Goal: Task Accomplishment & Management: Use online tool/utility

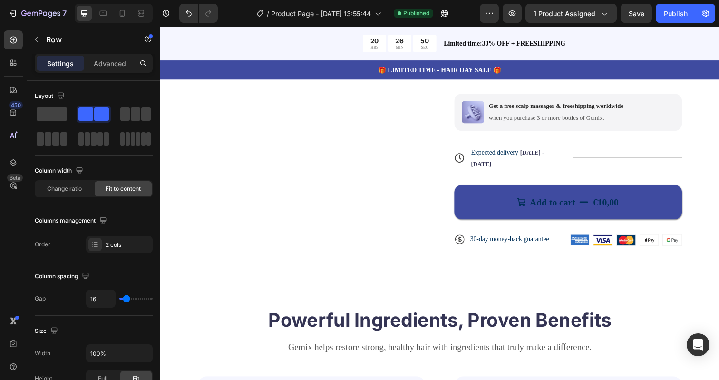
scroll to position [372, 0]
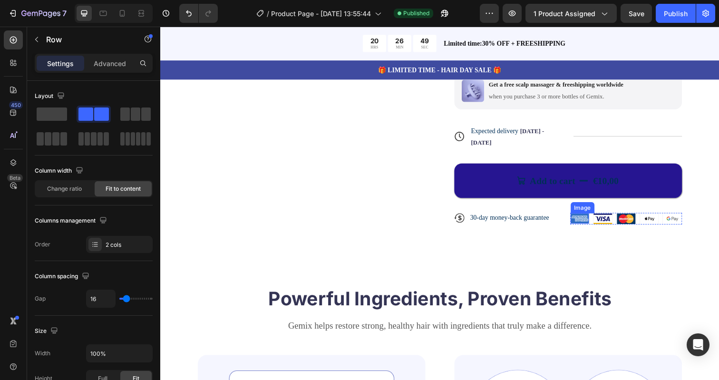
click at [595, 190] on button "Add to cart €10,00" at bounding box center [576, 183] width 233 height 35
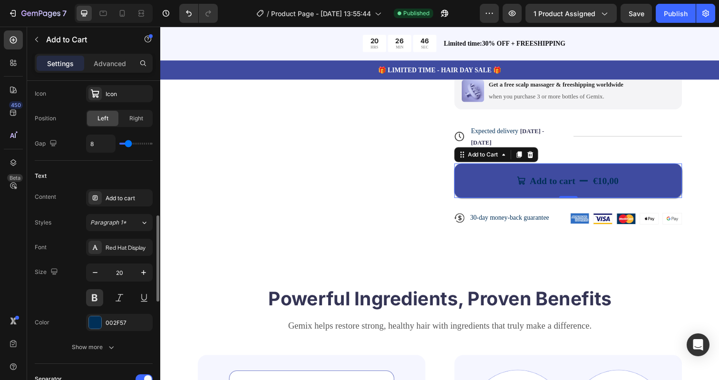
scroll to position [489, 0]
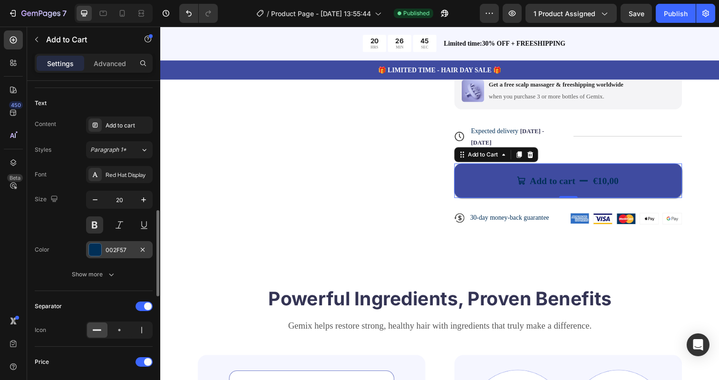
click at [102, 247] on div "002F57" at bounding box center [119, 249] width 67 height 17
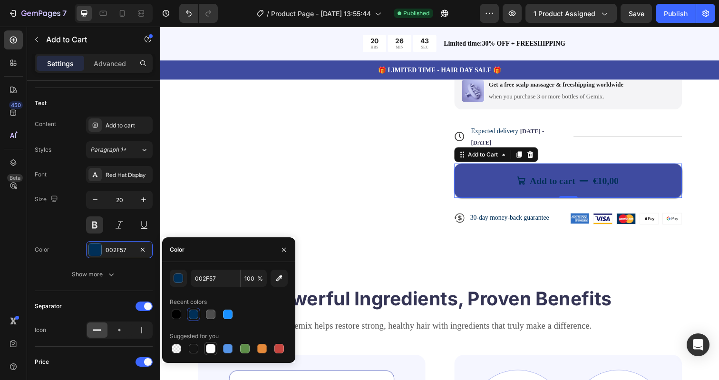
click at [208, 350] on div at bounding box center [211, 349] width 10 height 10
type input "FFFFFF"
click at [68, 225] on div "Size 20" at bounding box center [94, 212] width 118 height 43
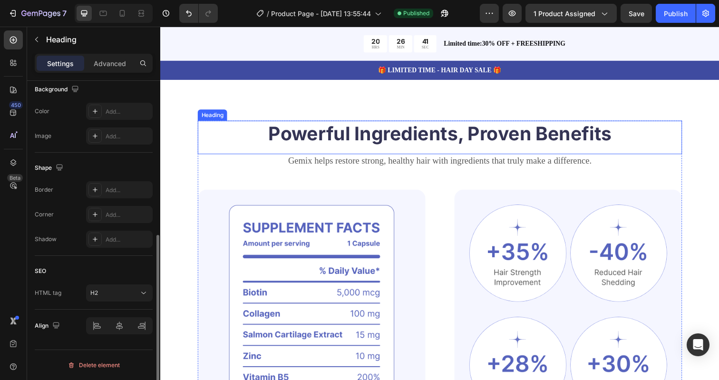
scroll to position [0, 0]
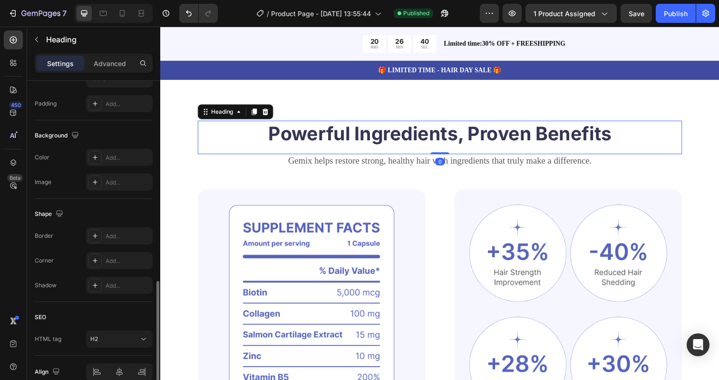
click at [456, 149] on h2 "Powerful Ingredients, Proven Benefits" at bounding box center [445, 136] width 495 height 27
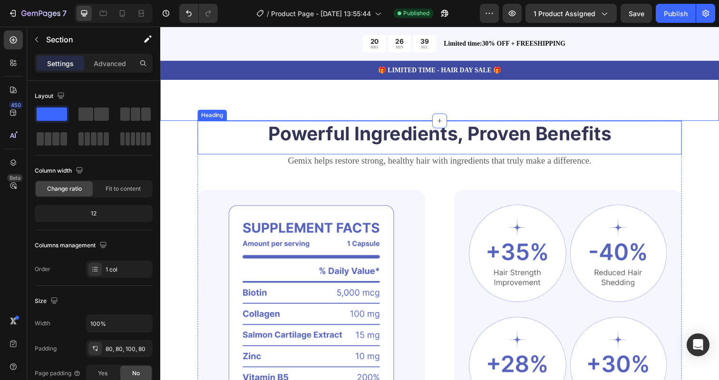
click at [350, 146] on h2 "Powerful Ingredients, Proven Benefits" at bounding box center [445, 136] width 495 height 27
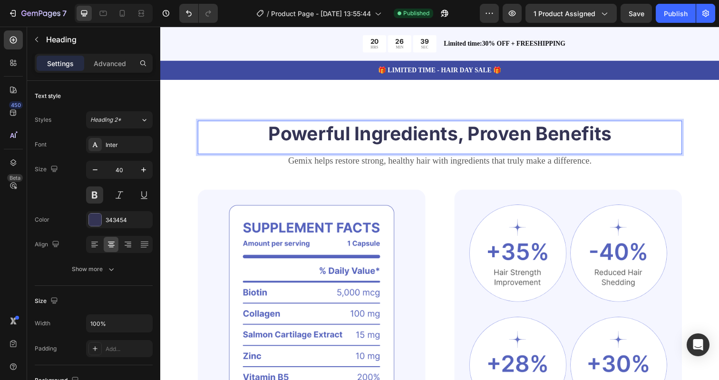
click at [350, 146] on h2 "Powerful Ingredients, Proven Benefits" at bounding box center [445, 136] width 495 height 27
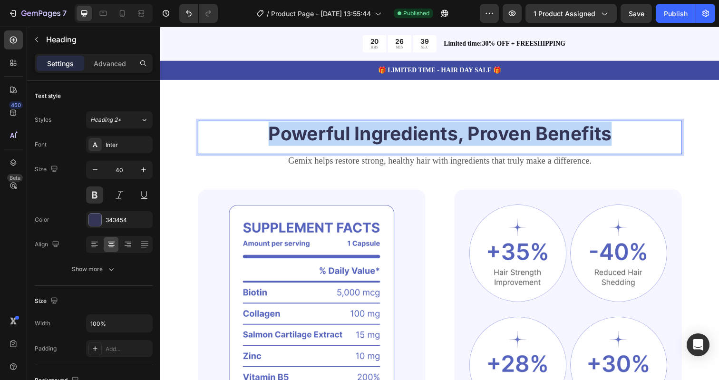
click at [350, 146] on p "Powerful Ingredients, Proven Benefits" at bounding box center [445, 136] width 493 height 25
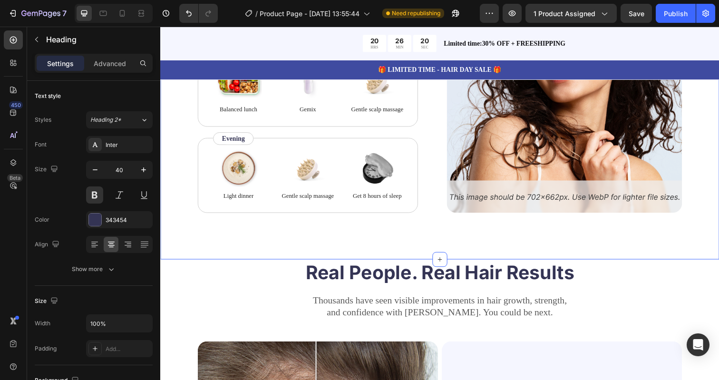
scroll to position [1882, 0]
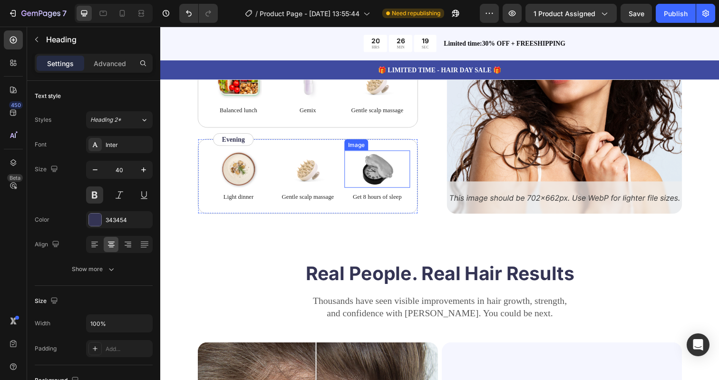
click at [381, 178] on img at bounding box center [382, 172] width 48 height 38
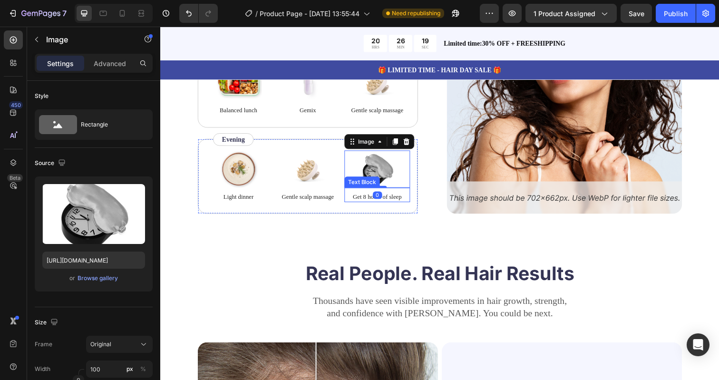
click at [393, 209] on div "Image Light dinner Text Block Image Gentle scalp massage Text Block Image 0 Get…" at bounding box center [310, 179] width 225 height 77
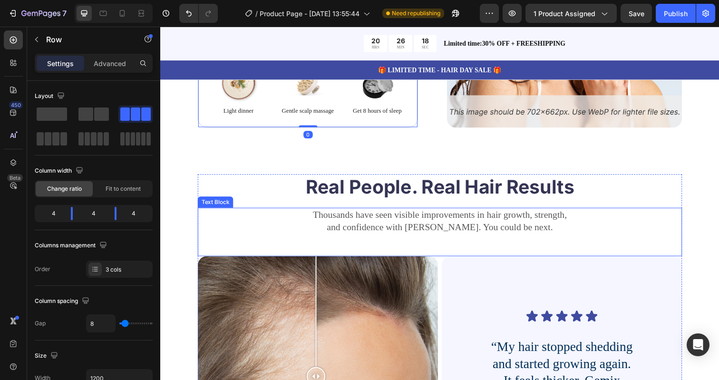
scroll to position [2112, 0]
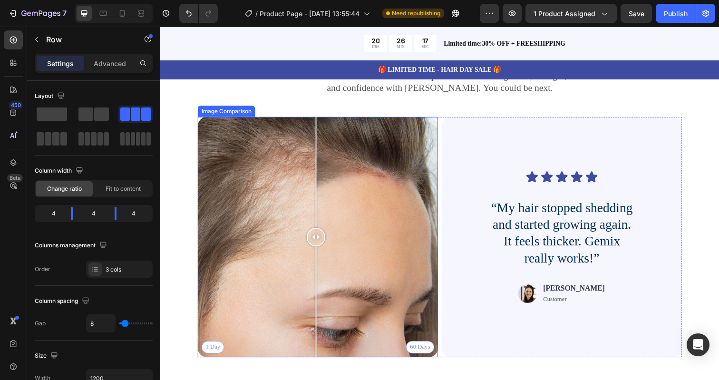
click at [407, 219] on div "1 Day 60 Days" at bounding box center [320, 241] width 245 height 245
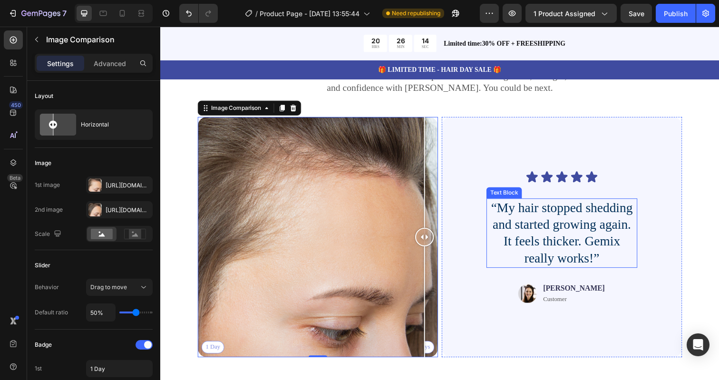
drag, startPoint x: 402, startPoint y: 240, endPoint x: 496, endPoint y: 227, distance: 95.0
click at [496, 227] on div "1 Day 60 Days Image Comparison 0 Icon Icon Icon Icon Icon Icon List “My hair st…" at bounding box center [445, 241] width 495 height 245
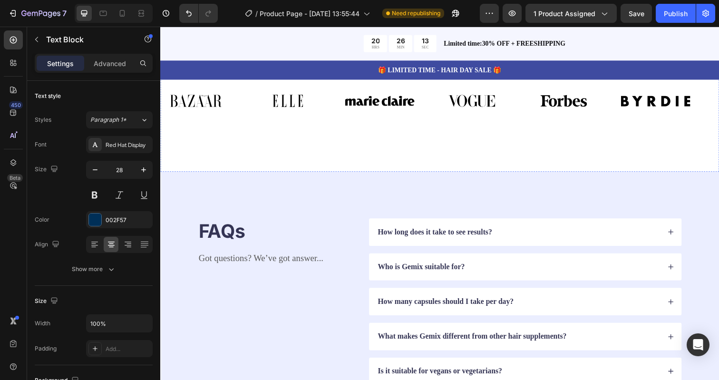
scroll to position [2473, 0]
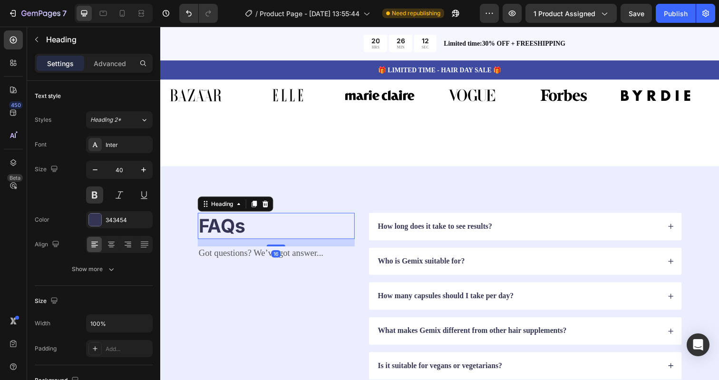
click at [303, 217] on h2 "FAQs" at bounding box center [278, 230] width 160 height 27
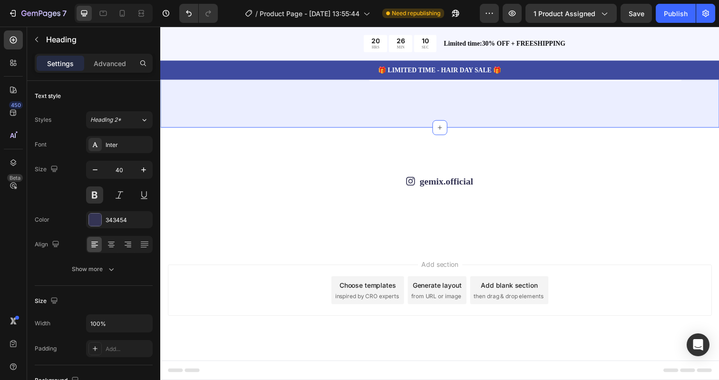
scroll to position [2860, 0]
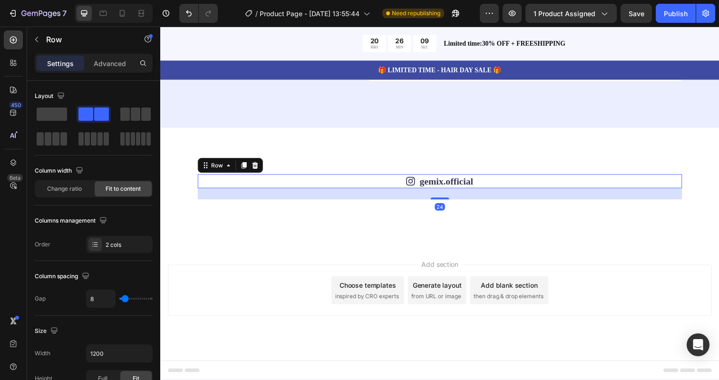
click at [485, 177] on div "Icon gemix.official Text Block Row 24" at bounding box center [445, 184] width 495 height 14
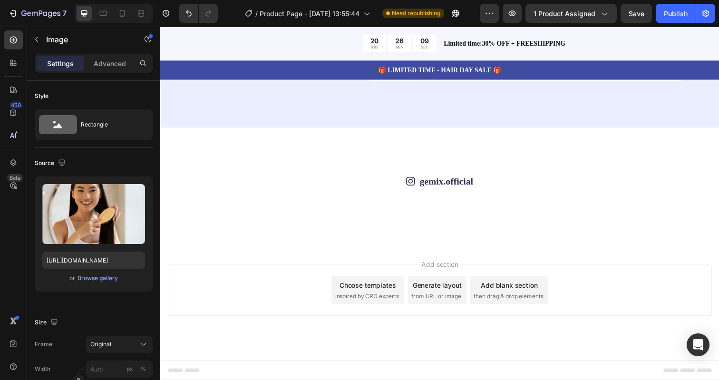
click at [511, 203] on img at bounding box center [541, 203] width 91 height 0
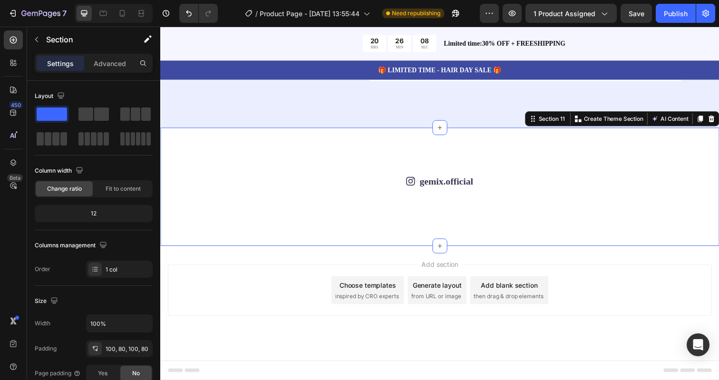
click at [518, 251] on div "Icon gemix.official Text Block Row Image Image Image Image Image Image Image Im…" at bounding box center [445, 190] width 571 height 121
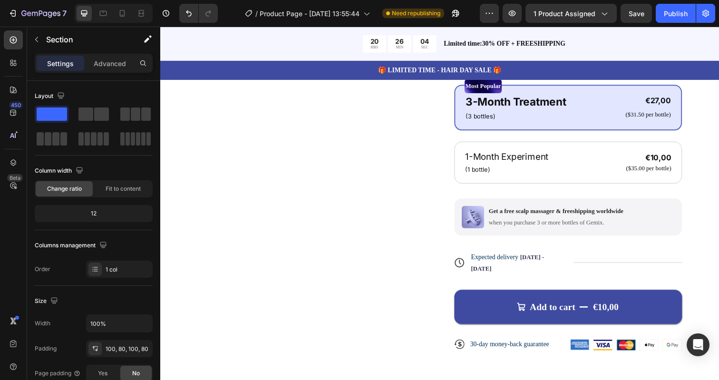
scroll to position [44, 0]
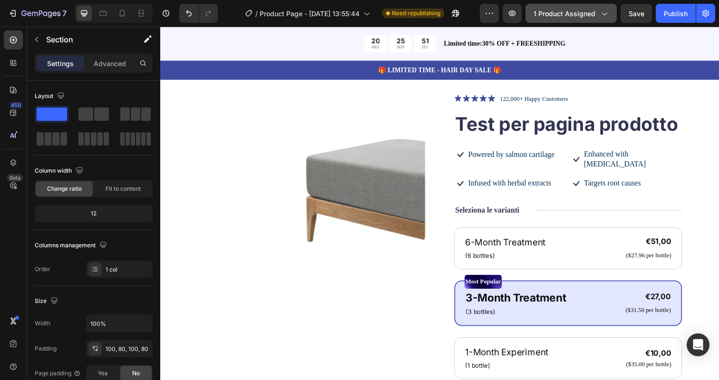
click at [585, 16] on span "1 product assigned" at bounding box center [565, 14] width 62 height 10
click at [680, 13] on div "Publish" at bounding box center [676, 14] width 24 height 10
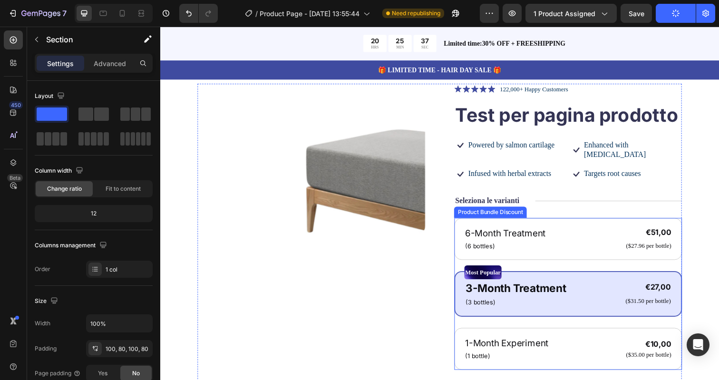
scroll to position [60, 0]
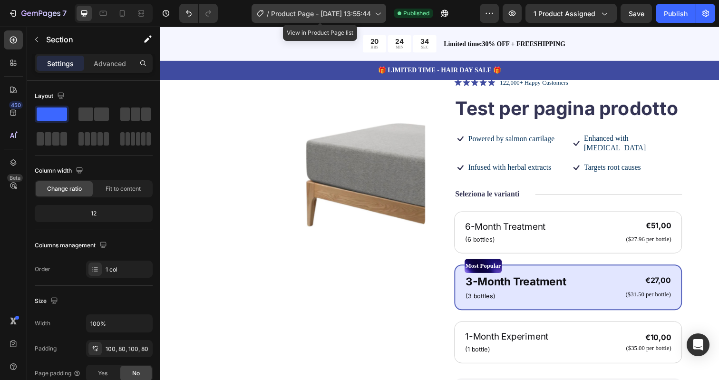
click at [313, 10] on span "Product Page - Aug 27, 13:55:44" at bounding box center [321, 14] width 100 height 10
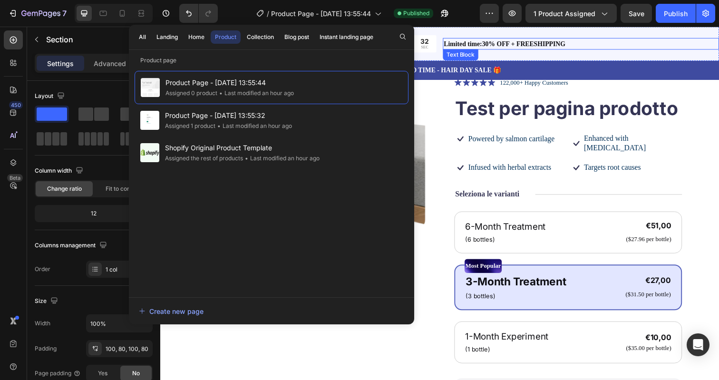
click at [604, 42] on p "Limited time:30% OFF + FREESHIPPING" at bounding box center [590, 44] width 280 height 10
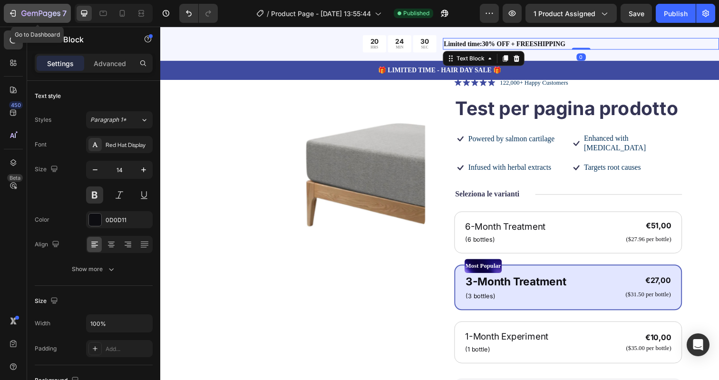
click at [24, 8] on div "7" at bounding box center [43, 13] width 45 height 11
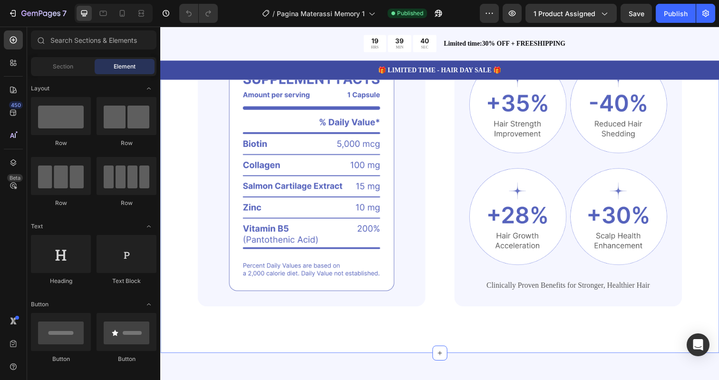
scroll to position [462, 0]
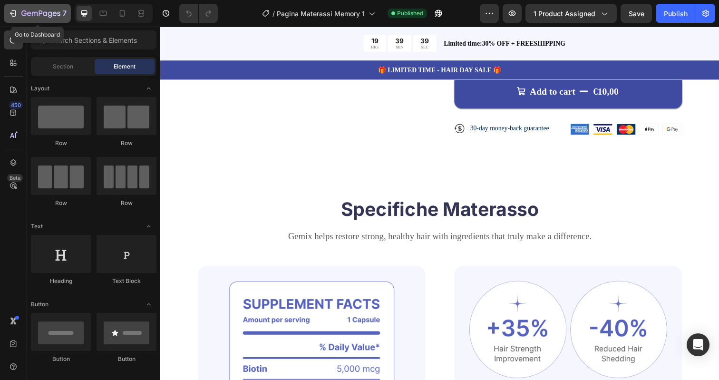
click at [42, 13] on icon "button" at bounding box center [40, 14] width 39 height 8
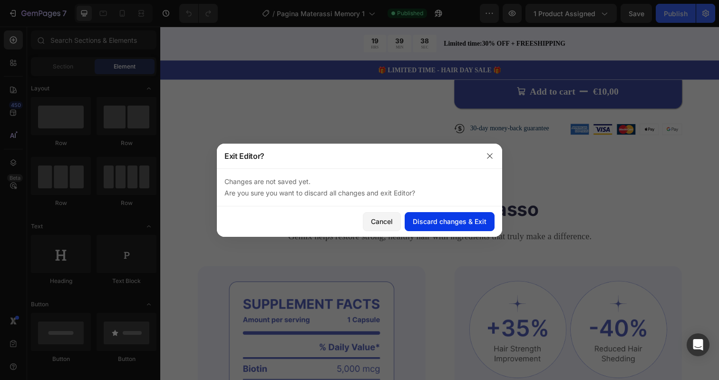
click at [450, 221] on div "Discard changes & Exit" at bounding box center [450, 221] width 74 height 10
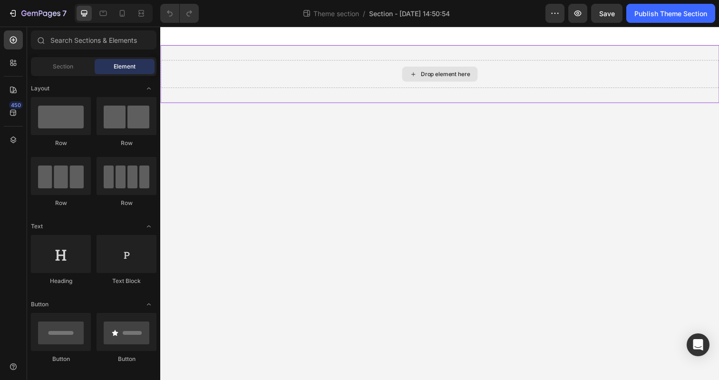
click at [443, 69] on div "Drop element here" at bounding box center [445, 75] width 77 height 15
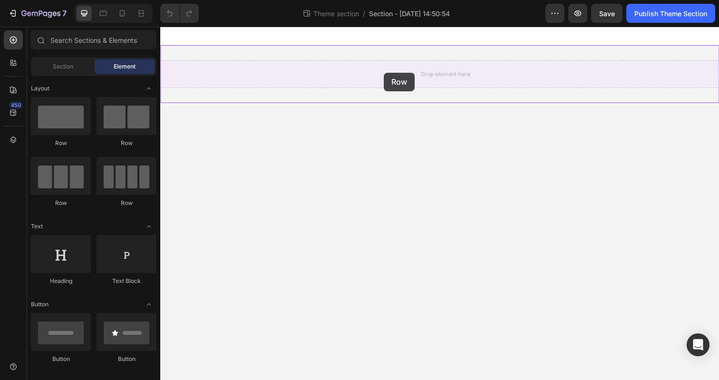
drag, startPoint x: 335, startPoint y: 101, endPoint x: 389, endPoint y: 74, distance: 60.2
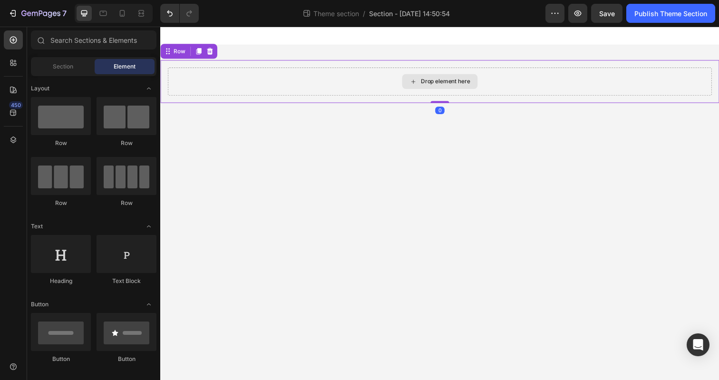
click at [422, 84] on div "Drop element here" at bounding box center [445, 82] width 77 height 15
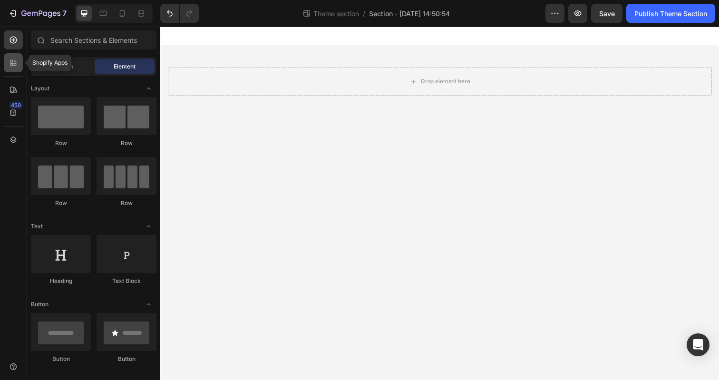
click at [10, 58] on icon at bounding box center [14, 63] width 10 height 10
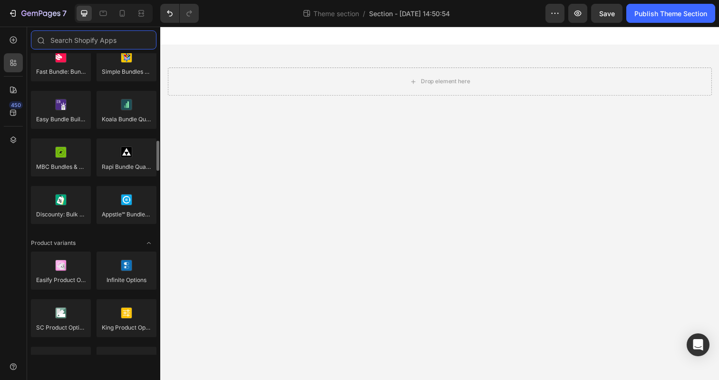
scroll to position [239, 0]
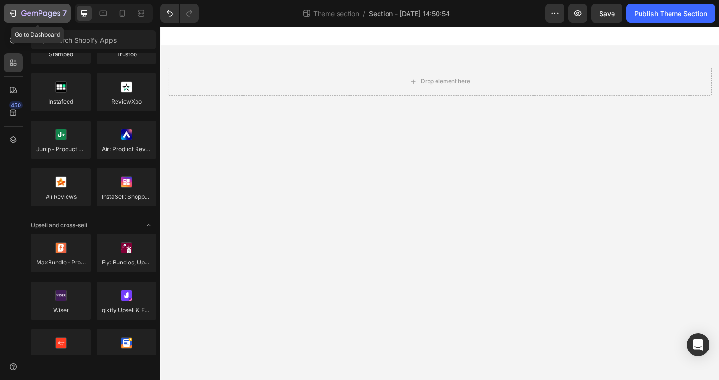
click at [15, 21] on button "7" at bounding box center [37, 13] width 67 height 19
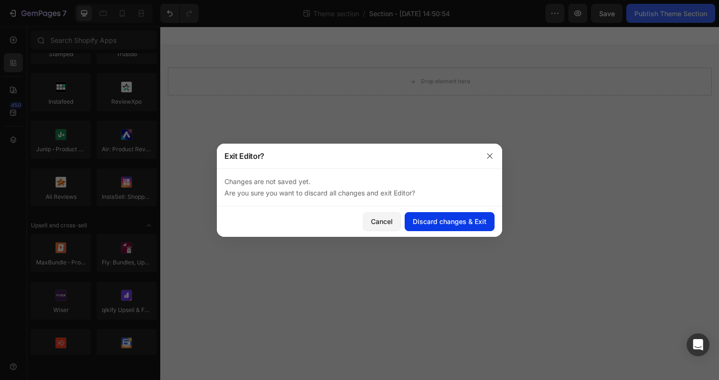
click at [422, 222] on div "Discard changes & Exit" at bounding box center [450, 221] width 74 height 10
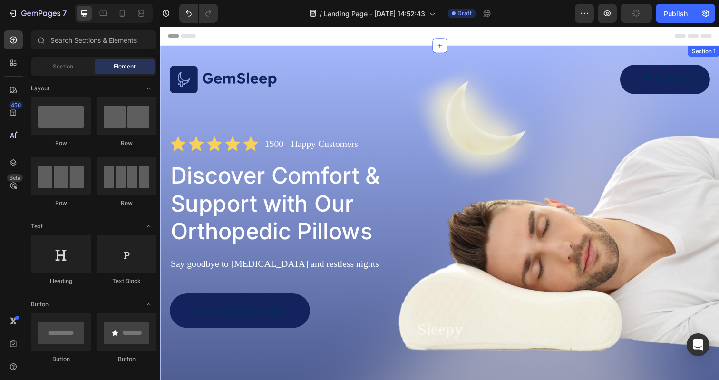
click at [443, 63] on div "Image Shop Now Button Row Icon Icon Icon Icon Icon Icon List 1500+ Happy Custom…" at bounding box center [445, 263] width 571 height 434
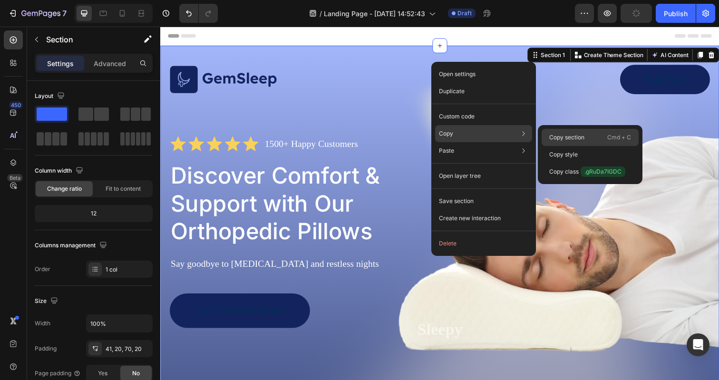
click at [579, 139] on p "Copy section" at bounding box center [566, 137] width 35 height 9
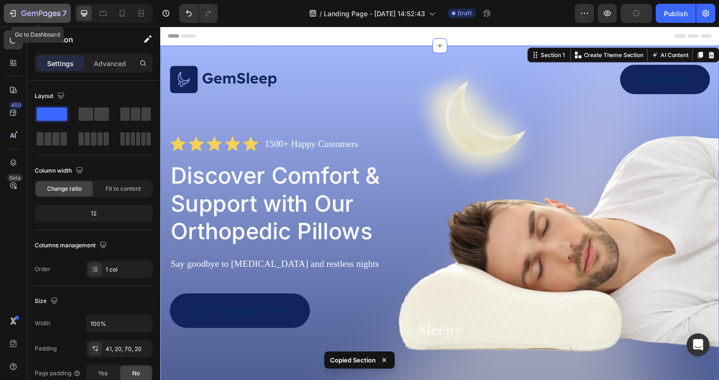
click at [42, 12] on icon "button" at bounding box center [41, 13] width 4 height 6
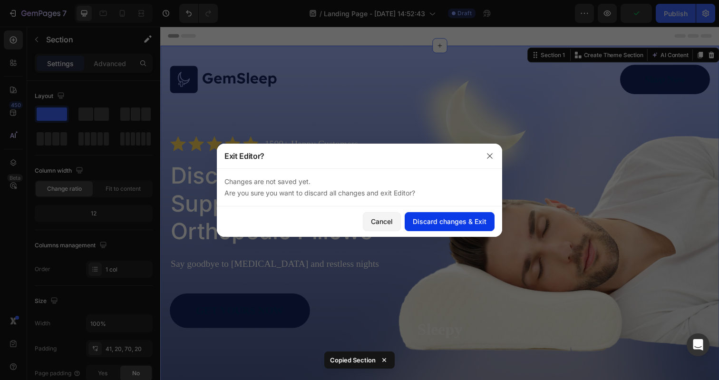
click at [458, 226] on button "Discard changes & Exit" at bounding box center [450, 221] width 90 height 19
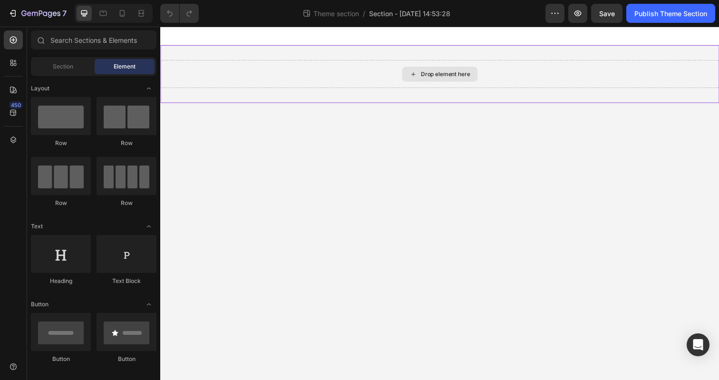
click at [445, 73] on div "Drop element here" at bounding box center [451, 75] width 50 height 8
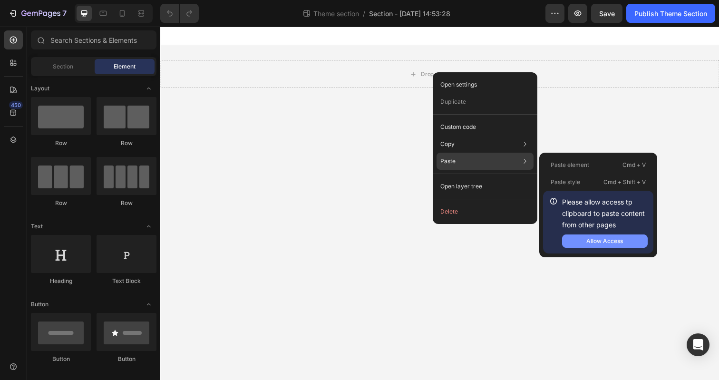
click at [609, 243] on div "Allow Access" at bounding box center [604, 241] width 37 height 9
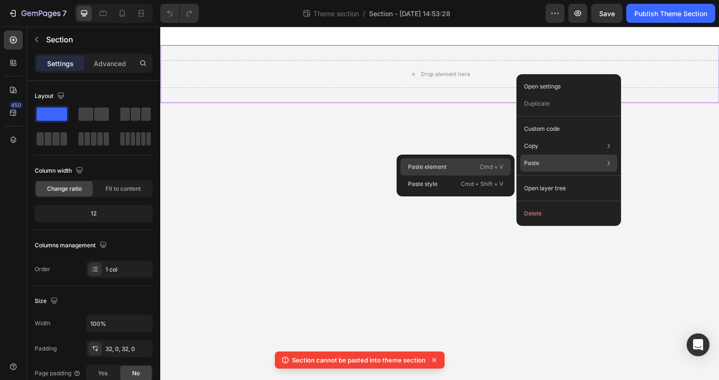
click at [466, 175] on div "Paste element Cmd + V" at bounding box center [455, 183] width 110 height 17
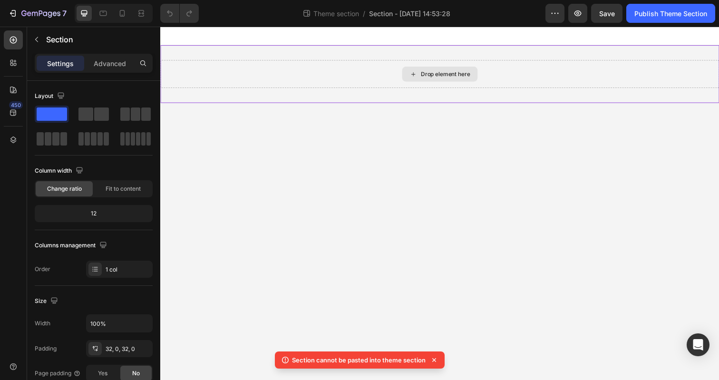
click at [566, 81] on div "Drop element here" at bounding box center [445, 75] width 571 height 29
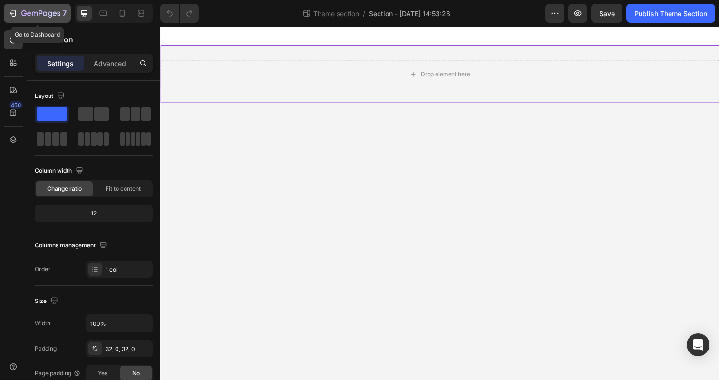
click at [30, 12] on icon "button" at bounding box center [29, 13] width 4 height 4
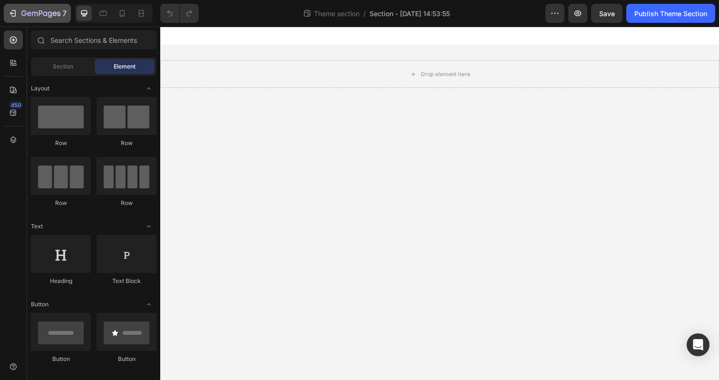
click at [36, 10] on icon "button" at bounding box center [40, 14] width 39 height 8
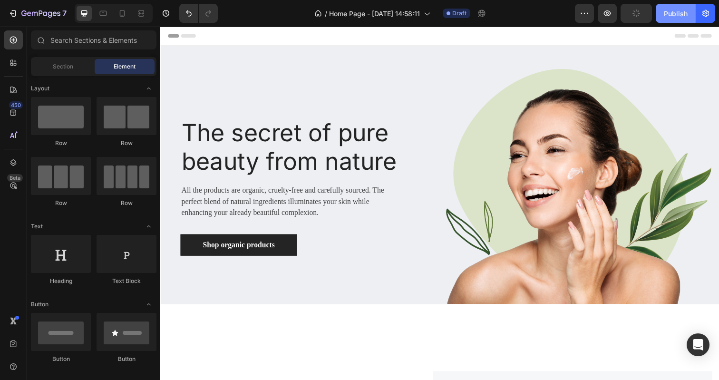
click at [684, 16] on div "Publish" at bounding box center [676, 14] width 24 height 10
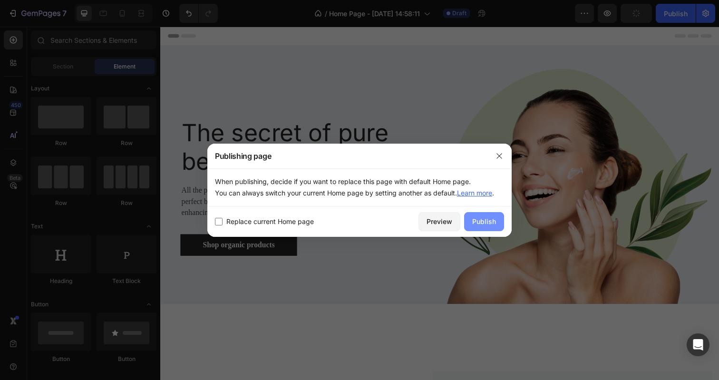
click at [489, 220] on div "Publish" at bounding box center [484, 221] width 24 height 10
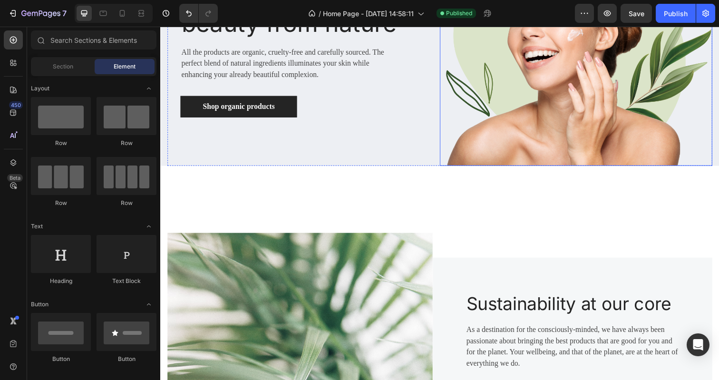
scroll to position [173, 0]
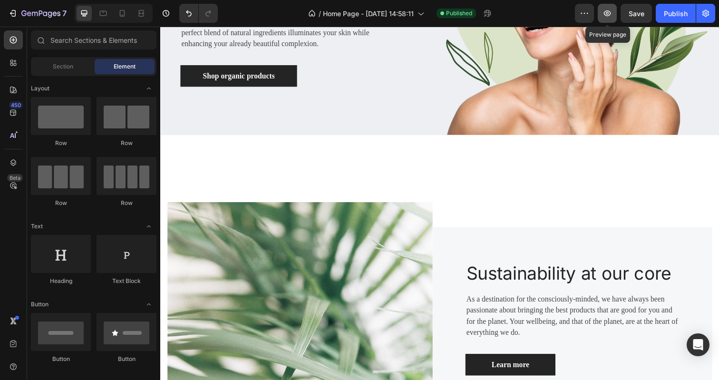
click at [611, 18] on button "button" at bounding box center [607, 13] width 19 height 19
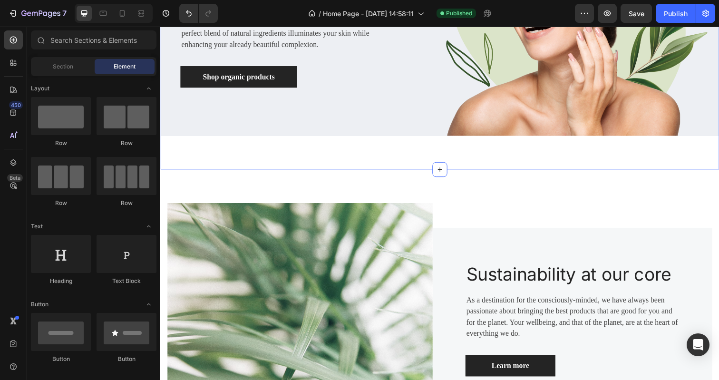
scroll to position [171, 0]
